Goal: Use online tool/utility: Utilize a website feature to perform a specific function

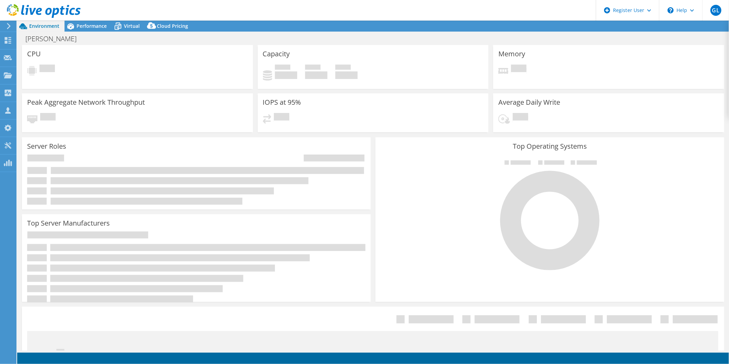
select select "USD"
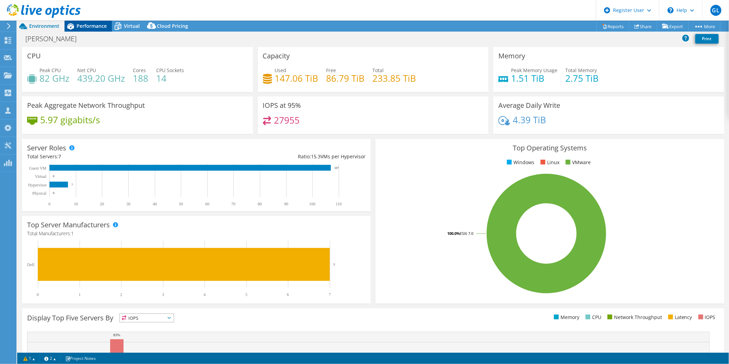
click at [91, 23] on span "Performance" at bounding box center [91, 26] width 30 height 7
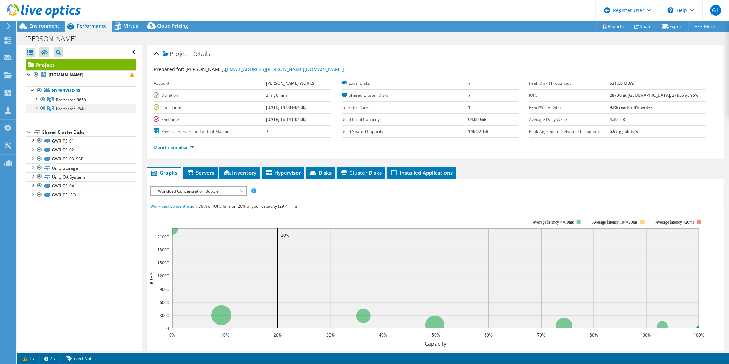
click at [44, 108] on div at bounding box center [42, 108] width 7 height 8
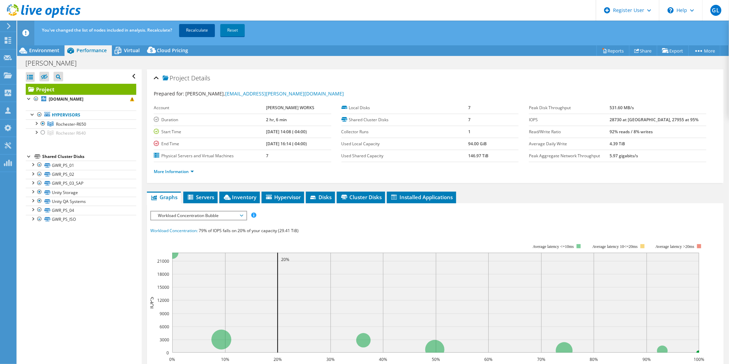
click at [193, 32] on link "Recalculate" at bounding box center [197, 30] width 36 height 12
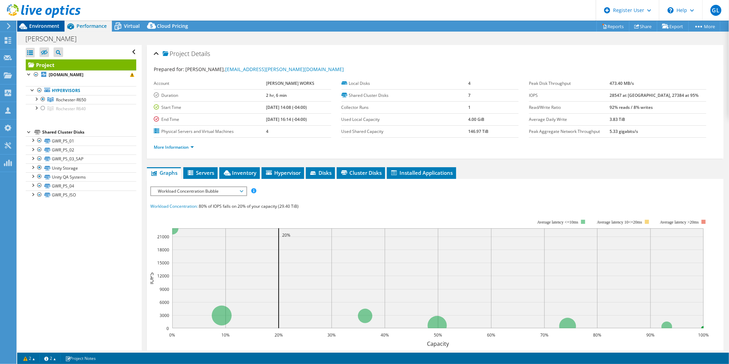
click at [43, 23] on span "Environment" at bounding box center [44, 26] width 30 height 7
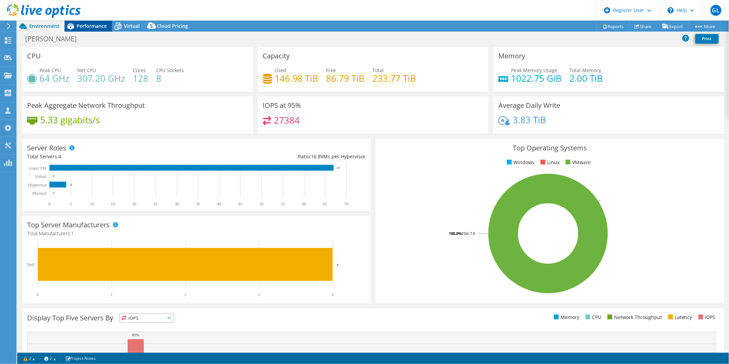
click at [70, 24] on icon at bounding box center [70, 26] width 12 height 12
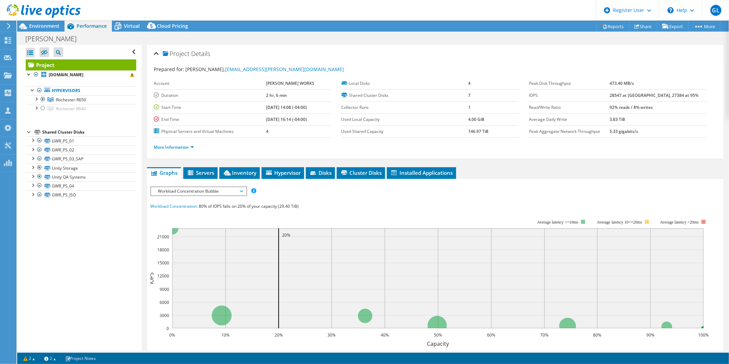
click at [213, 187] on span "Workload Concentration Bubble" at bounding box center [198, 191] width 88 height 8
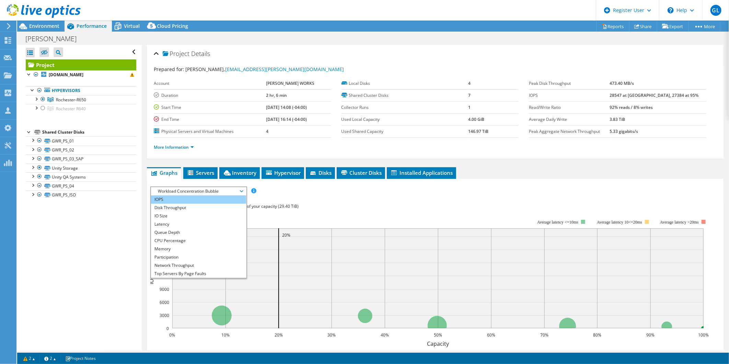
click at [206, 199] on li "IOPS" at bounding box center [198, 199] width 95 height 8
